Goal: Task Accomplishment & Management: Use online tool/utility

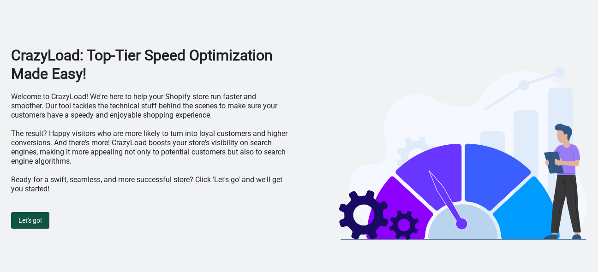
click at [34, 217] on span "Let's go!" at bounding box center [30, 220] width 24 height 7
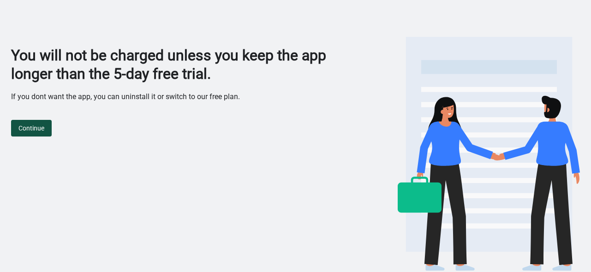
click at [29, 133] on button "Continue" at bounding box center [31, 128] width 41 height 17
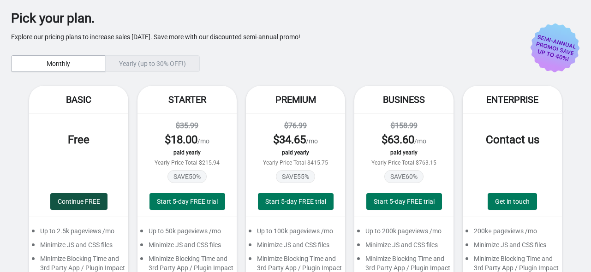
click at [78, 199] on span "Continue FREE" at bounding box center [79, 201] width 42 height 7
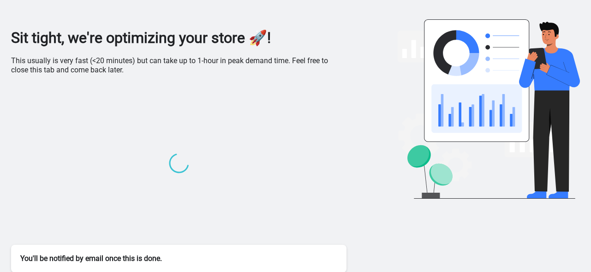
scroll to position [21, 0]
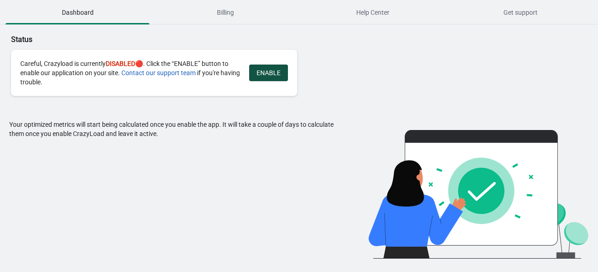
click at [267, 76] on span "ENABLE" at bounding box center [269, 72] width 24 height 7
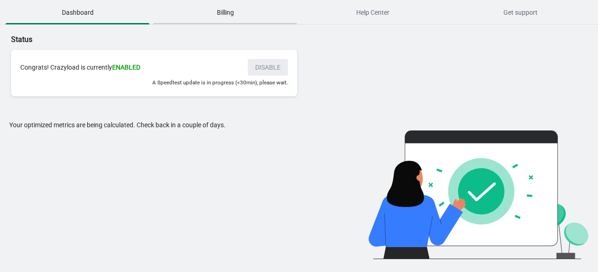
click at [237, 7] on span "Billing" at bounding box center [225, 12] width 144 height 17
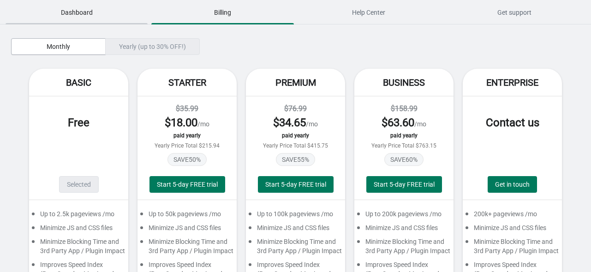
click at [90, 17] on span "Dashboard" at bounding box center [77, 12] width 142 height 17
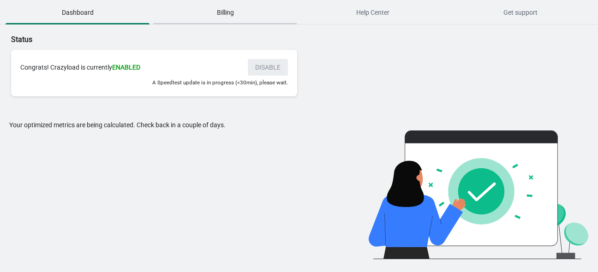
click at [236, 22] on button "Billing" at bounding box center [225, 12] width 148 height 24
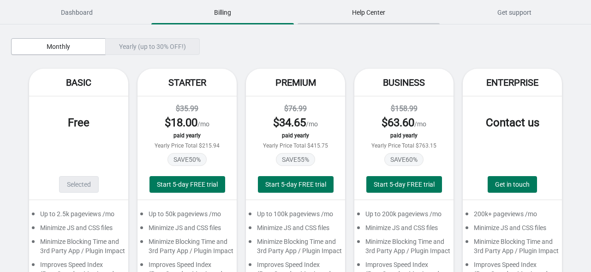
click at [401, 18] on span "Help Center" at bounding box center [369, 12] width 142 height 17
click at [72, 1] on button "Dashboard" at bounding box center [77, 12] width 146 height 24
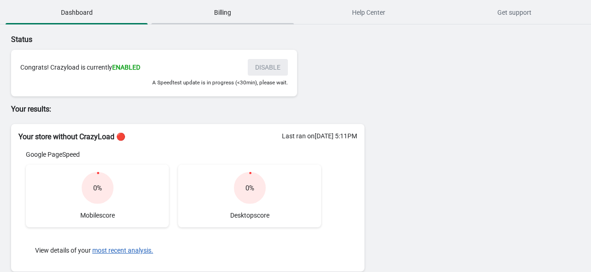
click at [227, 7] on span "Billing" at bounding box center [222, 12] width 142 height 17
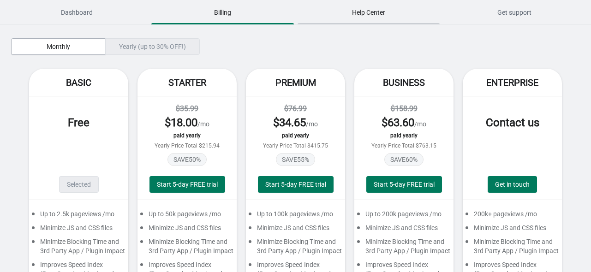
click at [377, 9] on span "Help Center" at bounding box center [369, 12] width 142 height 17
click at [506, 8] on span "Get support" at bounding box center [515, 12] width 142 height 17
click at [73, 18] on span "Dashboard" at bounding box center [77, 12] width 142 height 17
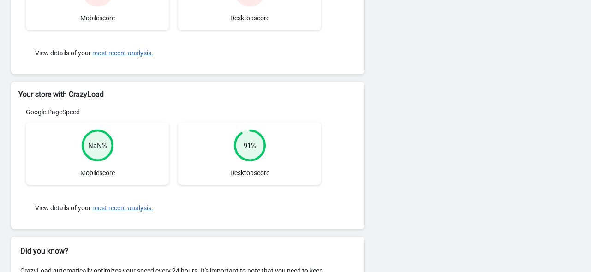
scroll to position [203, 0]
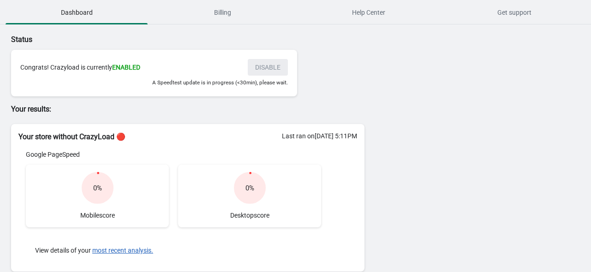
click at [104, 192] on circle at bounding box center [98, 188] width 30 height 30
click at [98, 190] on div "0 %" at bounding box center [97, 188] width 9 height 9
click at [96, 179] on circle at bounding box center [98, 188] width 30 height 30
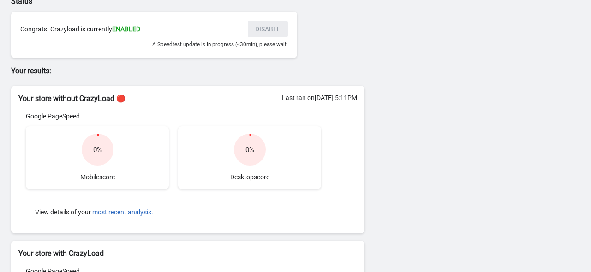
scroll to position [39, 0]
click at [129, 208] on button "most recent analysis." at bounding box center [122, 211] width 61 height 7
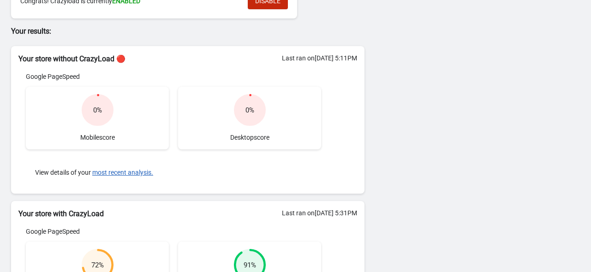
scroll to position [219, 0]
